Goal: Information Seeking & Learning: Learn about a topic

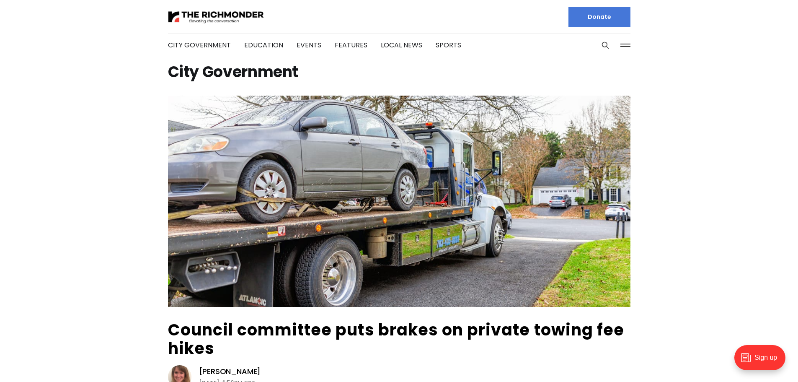
click at [211, 13] on img at bounding box center [216, 17] width 96 height 15
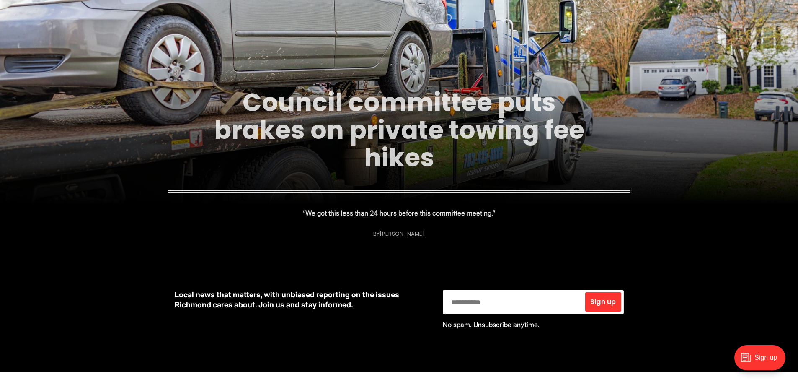
scroll to position [126, 0]
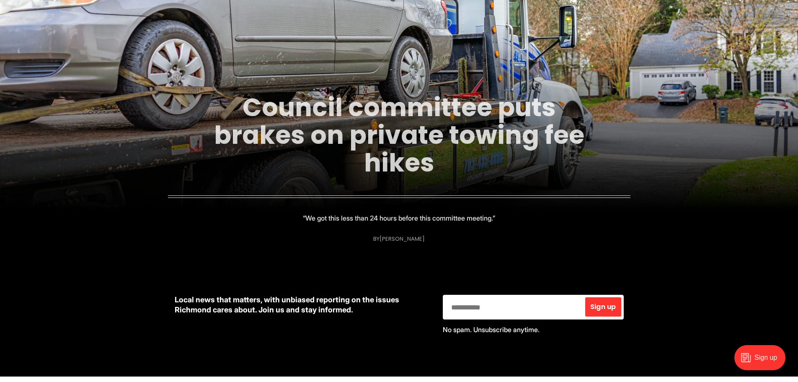
click at [308, 132] on link "Council committee puts brakes on private towing fee hikes" at bounding box center [399, 135] width 370 height 91
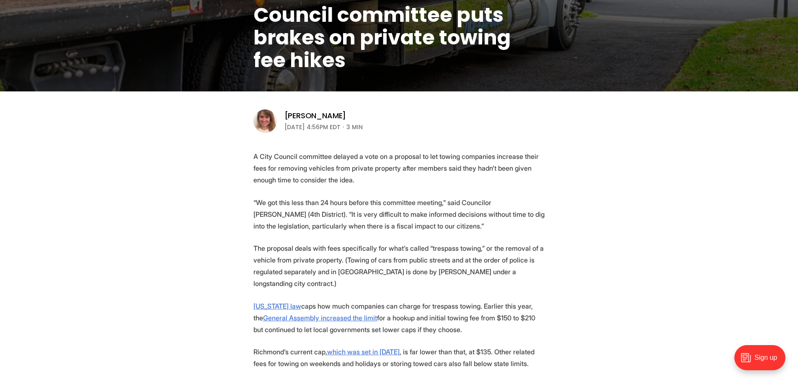
scroll to position [210, 0]
